Goal: Navigation & Orientation: Find specific page/section

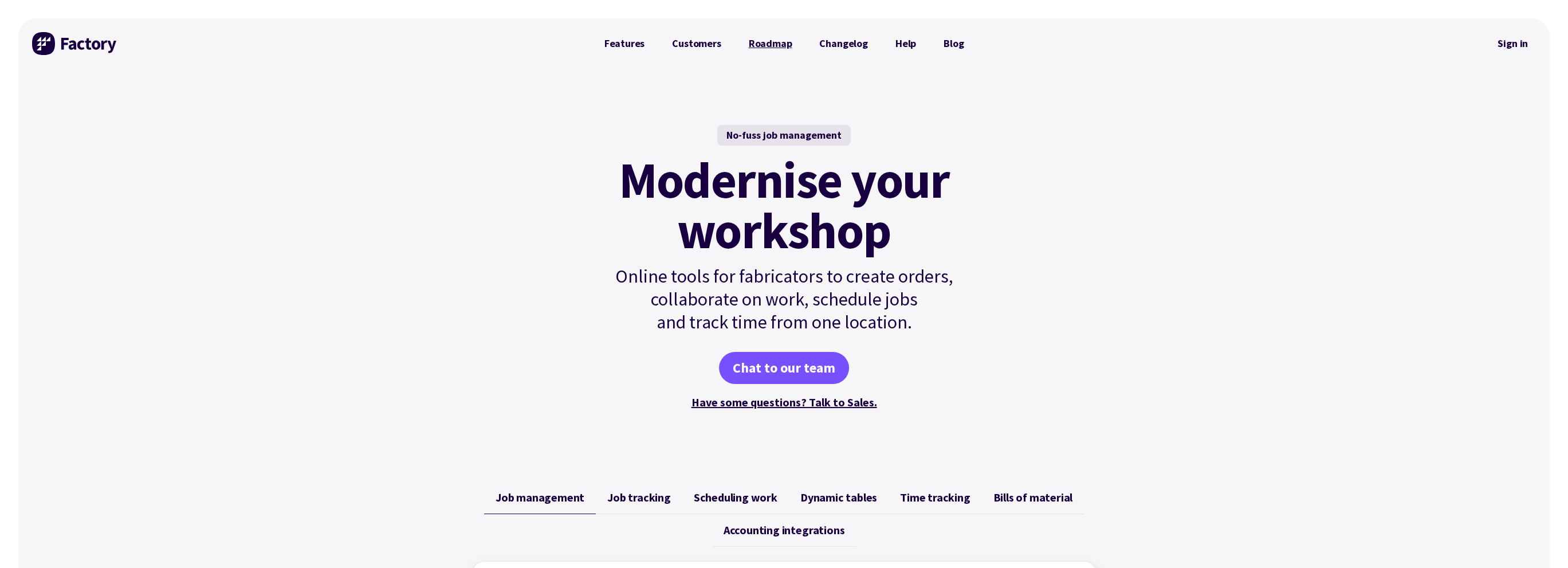
click at [764, 50] on link "Roadmap" at bounding box center [770, 43] width 71 height 23
click at [630, 41] on link "Features" at bounding box center [624, 43] width 68 height 23
